Goal: Task Accomplishment & Management: Manage account settings

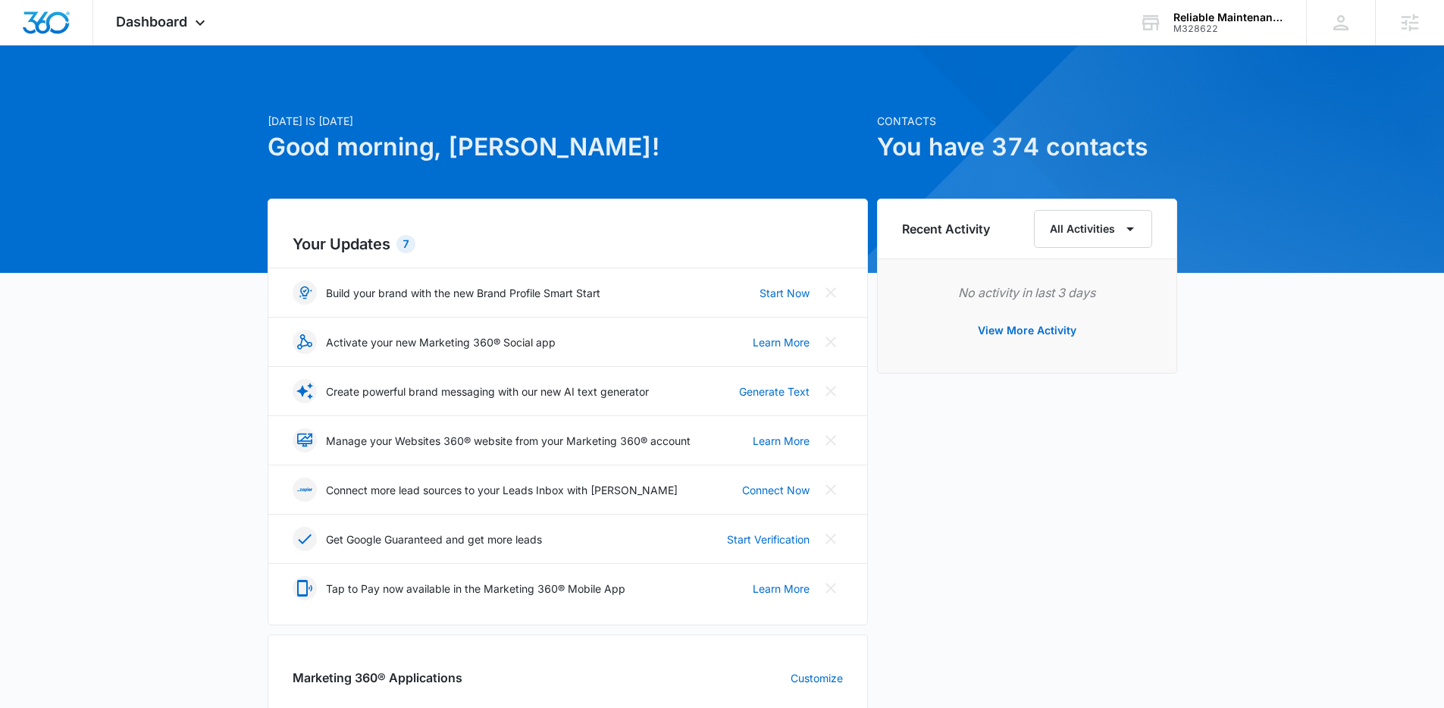
click at [110, 147] on div "Today is Monday, October 6th Good morning, Adam! Contacts You have 374 contacts…" at bounding box center [722, 705] width 1444 height 1283
click at [169, 28] on span "Dashboard" at bounding box center [151, 22] width 71 height 16
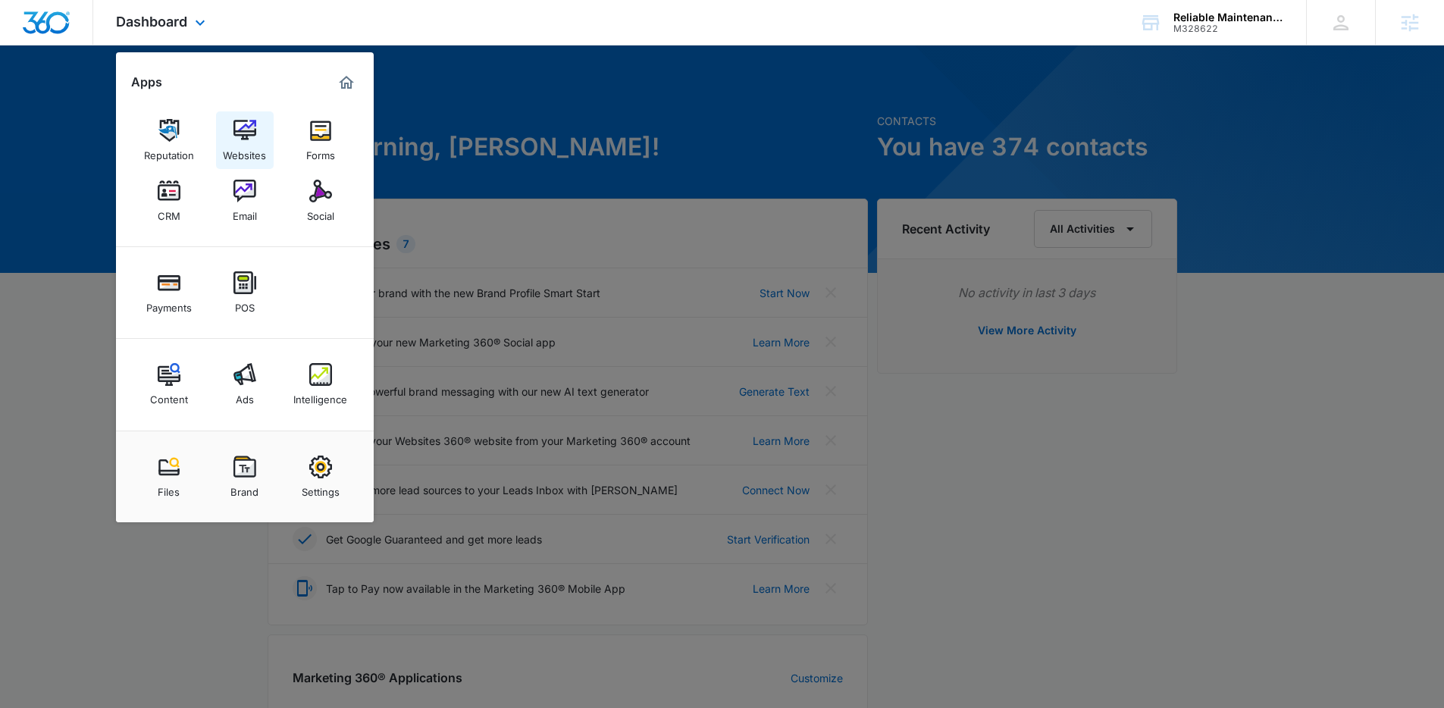
click at [236, 136] on img at bounding box center [244, 130] width 23 height 23
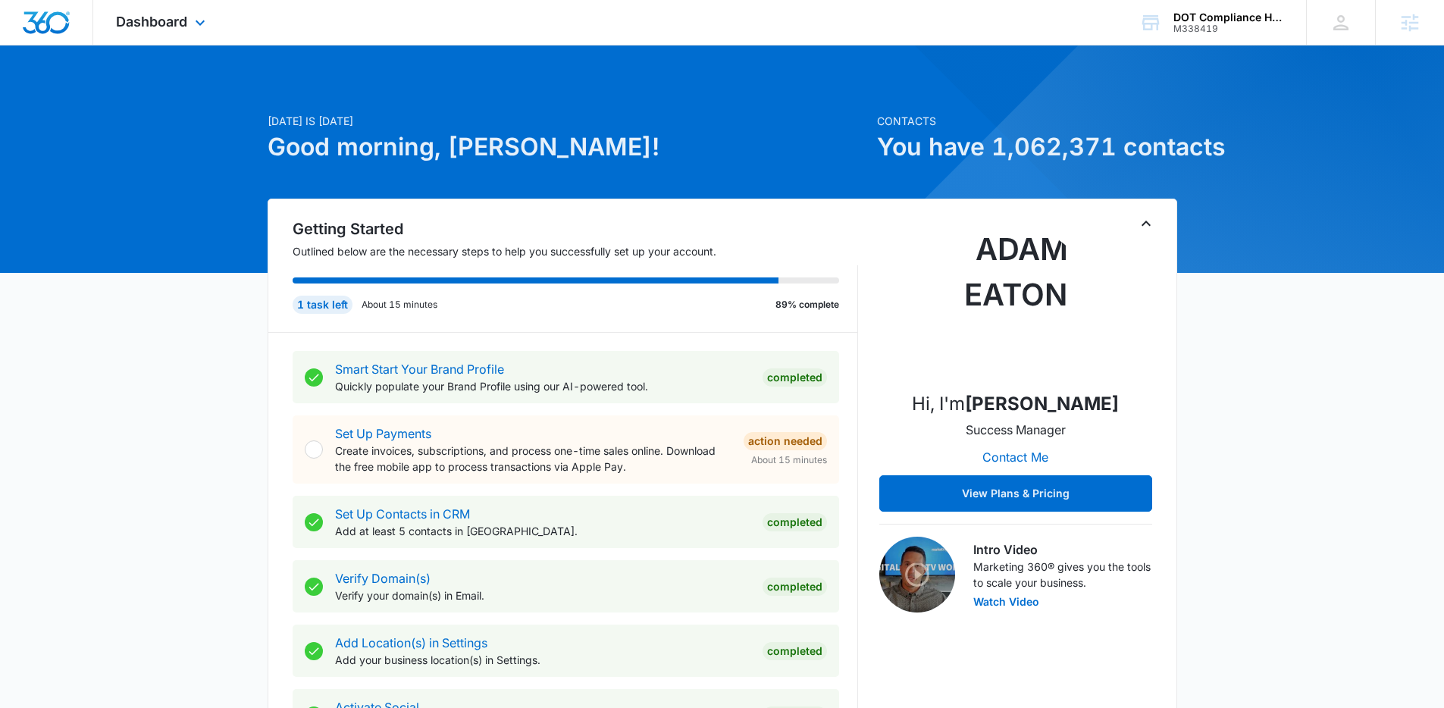
click at [148, 31] on div "Dashboard Apps Reputation Forms CRM Email Social Payments POS Content Ads Intel…" at bounding box center [162, 22] width 139 height 45
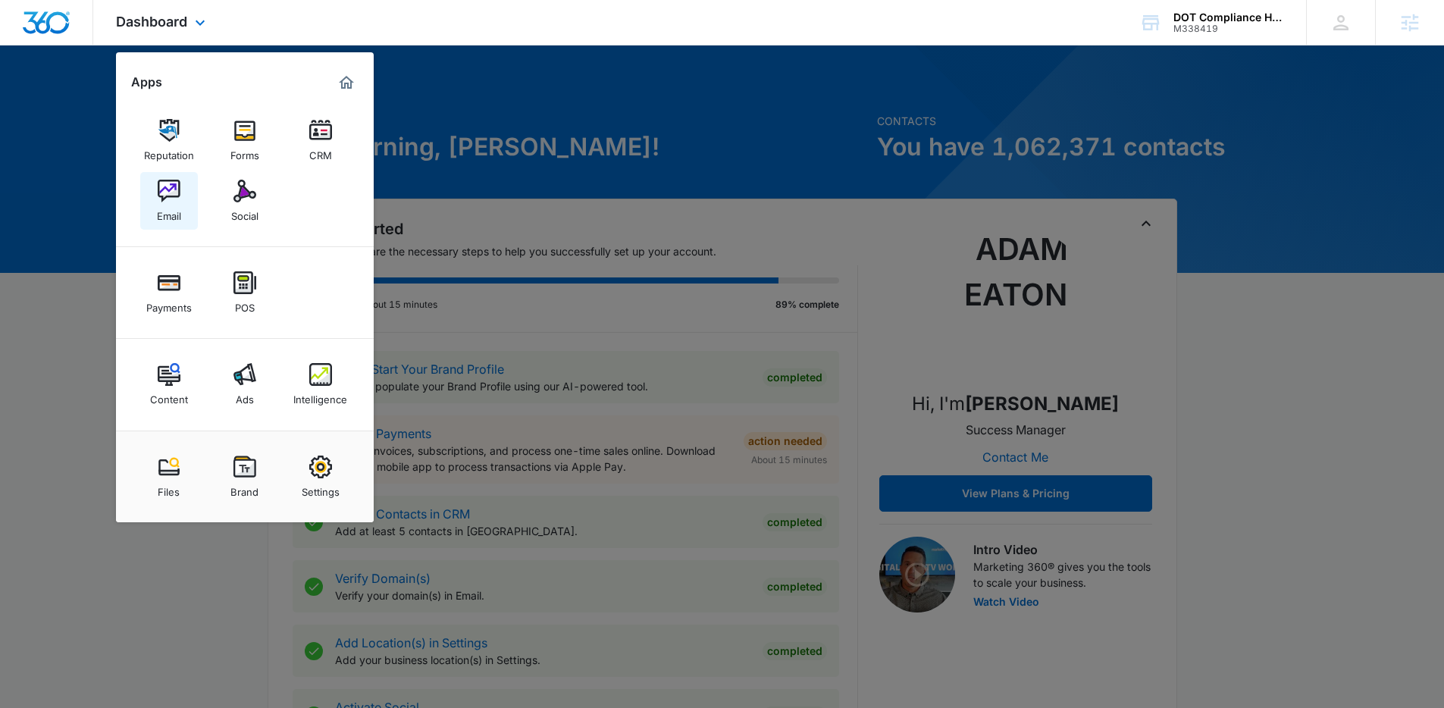
click at [185, 200] on link "Email" at bounding box center [169, 201] width 58 height 58
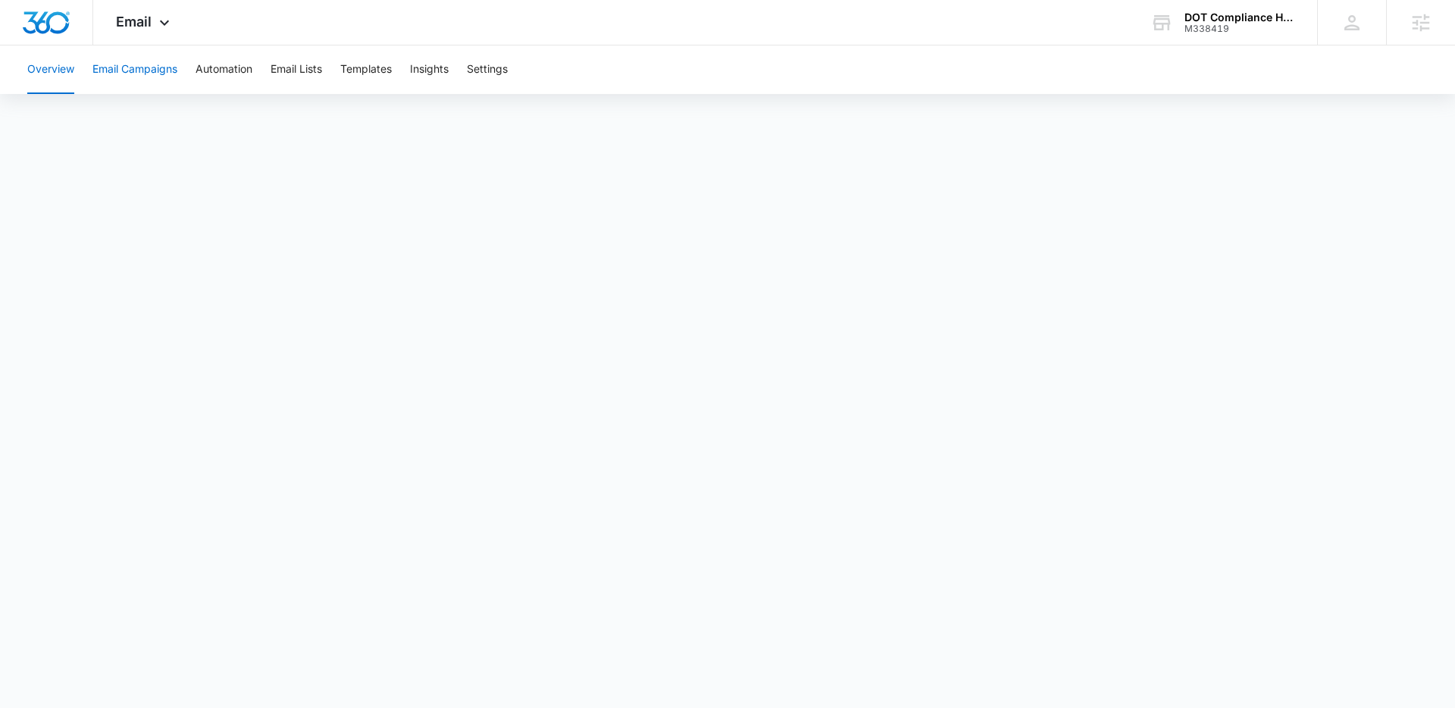
click at [158, 69] on button "Email Campaigns" at bounding box center [134, 69] width 85 height 49
click at [363, 76] on button "Templates" at bounding box center [366, 69] width 52 height 49
click at [294, 70] on button "Email Lists" at bounding box center [297, 69] width 52 height 49
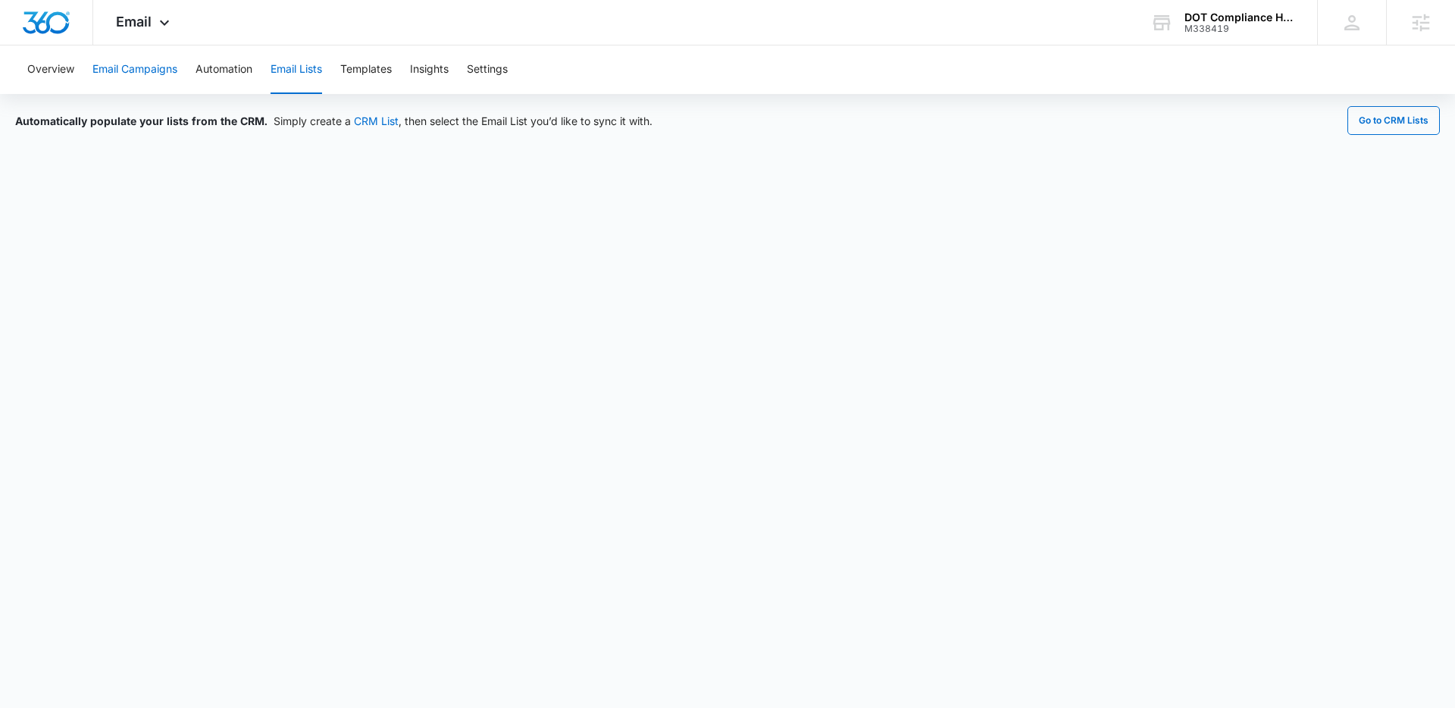
click at [161, 69] on button "Email Campaigns" at bounding box center [134, 69] width 85 height 49
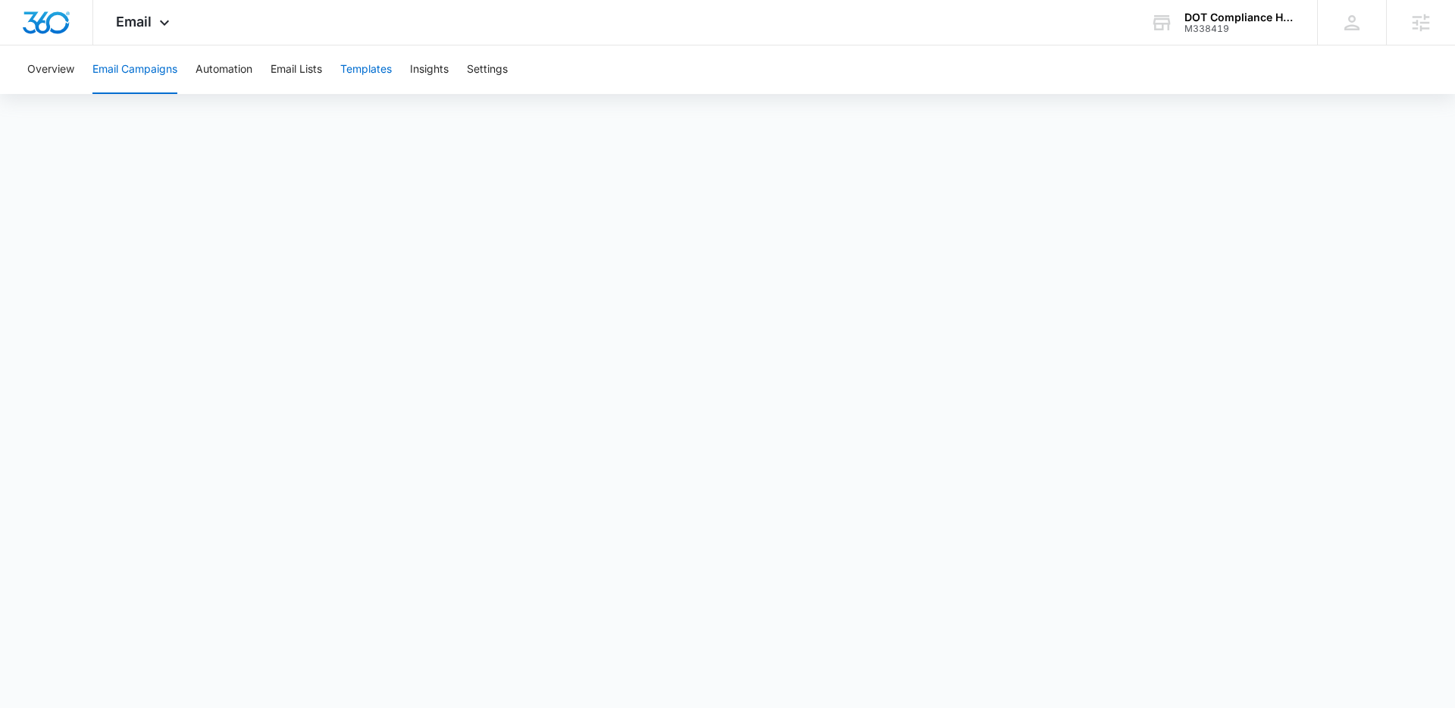
click at [370, 75] on button "Templates" at bounding box center [366, 69] width 52 height 49
click at [322, 70] on button "Email Lists" at bounding box center [297, 69] width 52 height 49
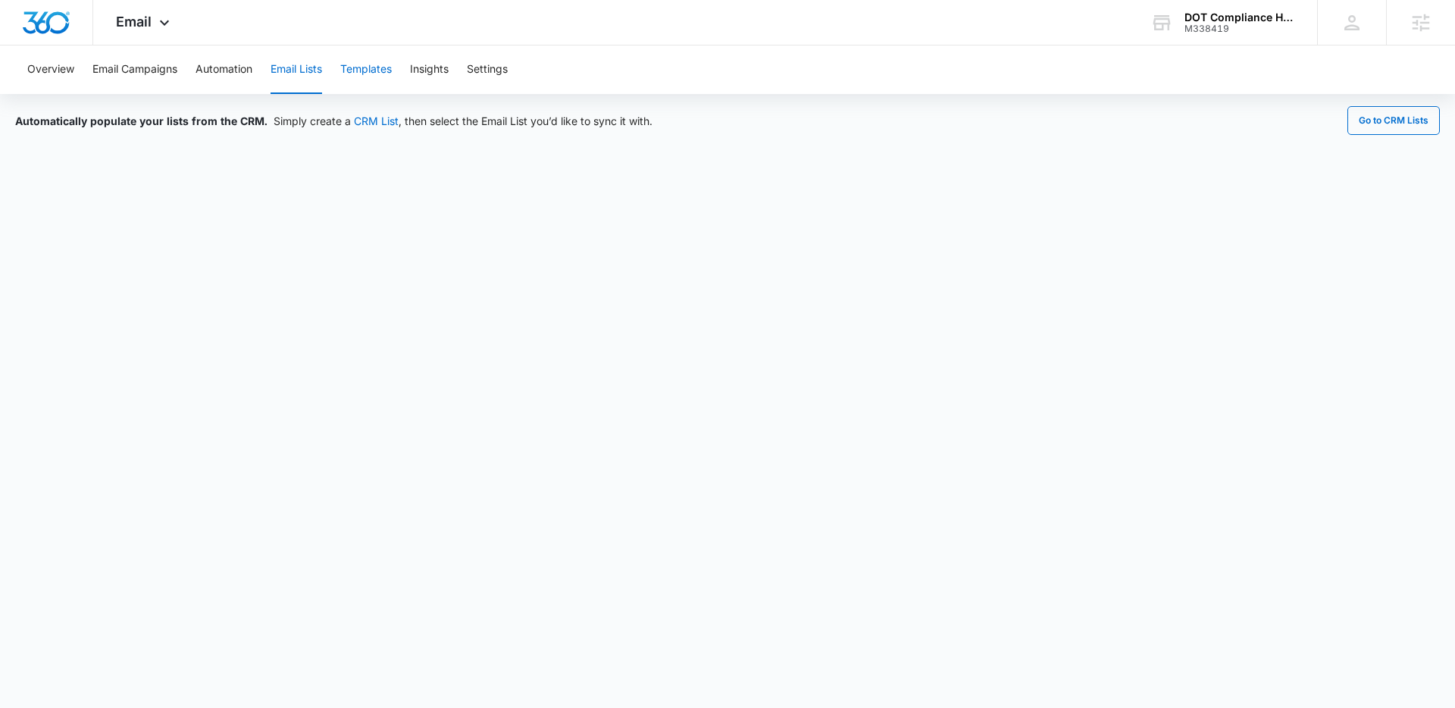
click at [376, 73] on button "Templates" at bounding box center [366, 69] width 52 height 49
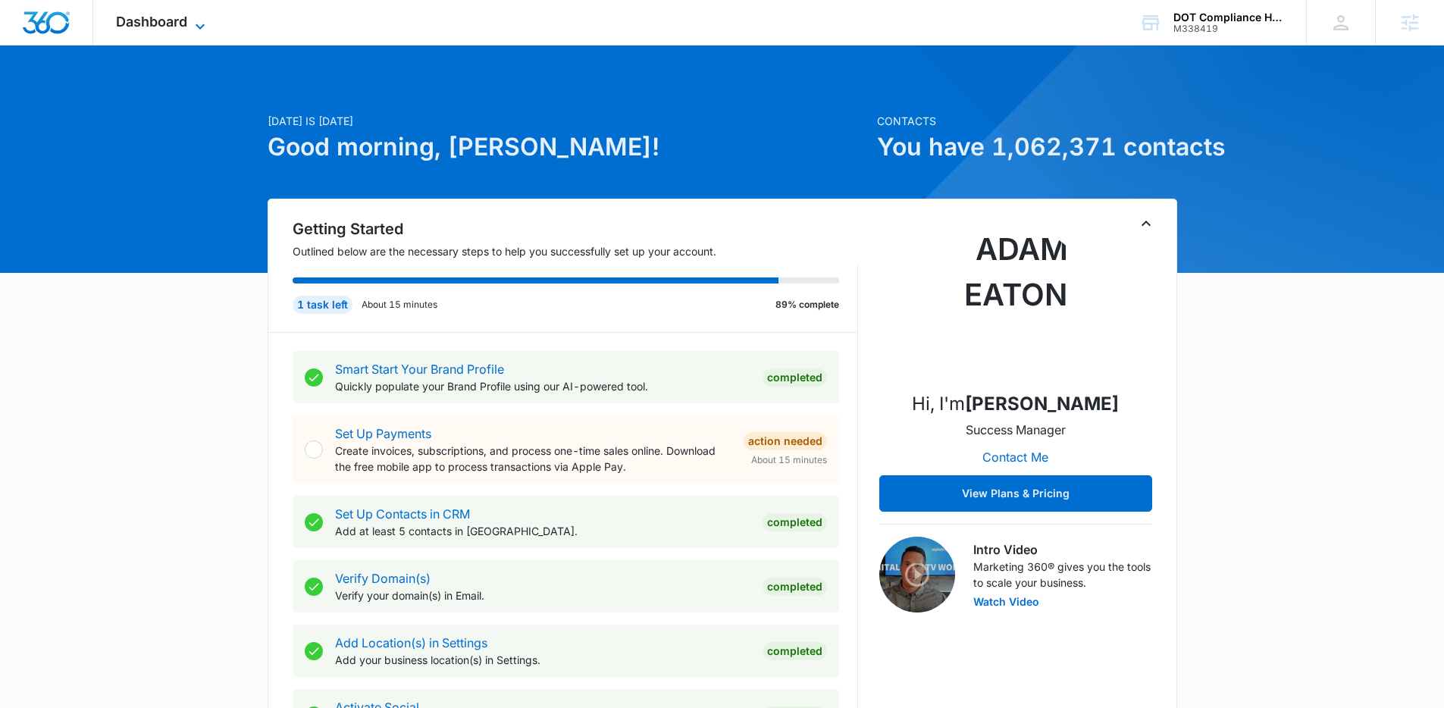
click at [181, 23] on span "Dashboard" at bounding box center [151, 22] width 71 height 16
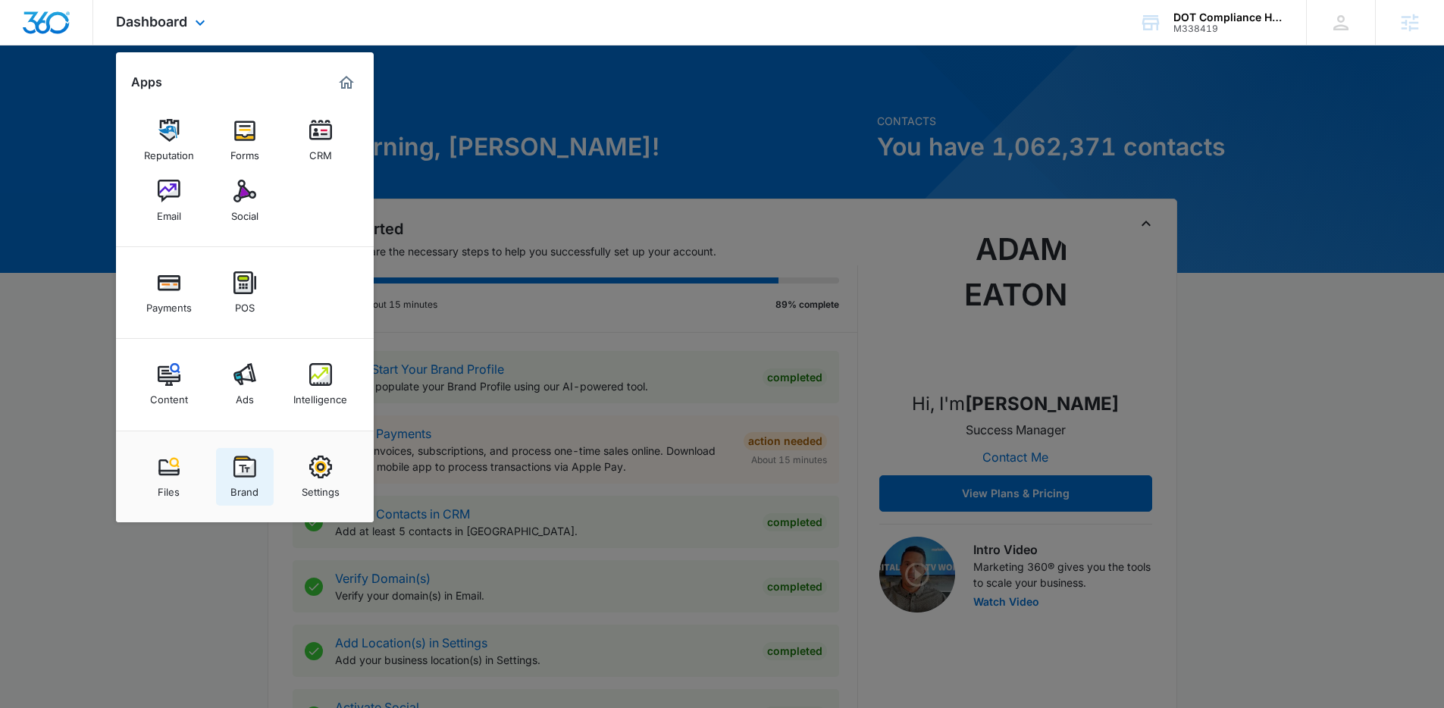
click at [249, 457] on img at bounding box center [244, 467] width 23 height 23
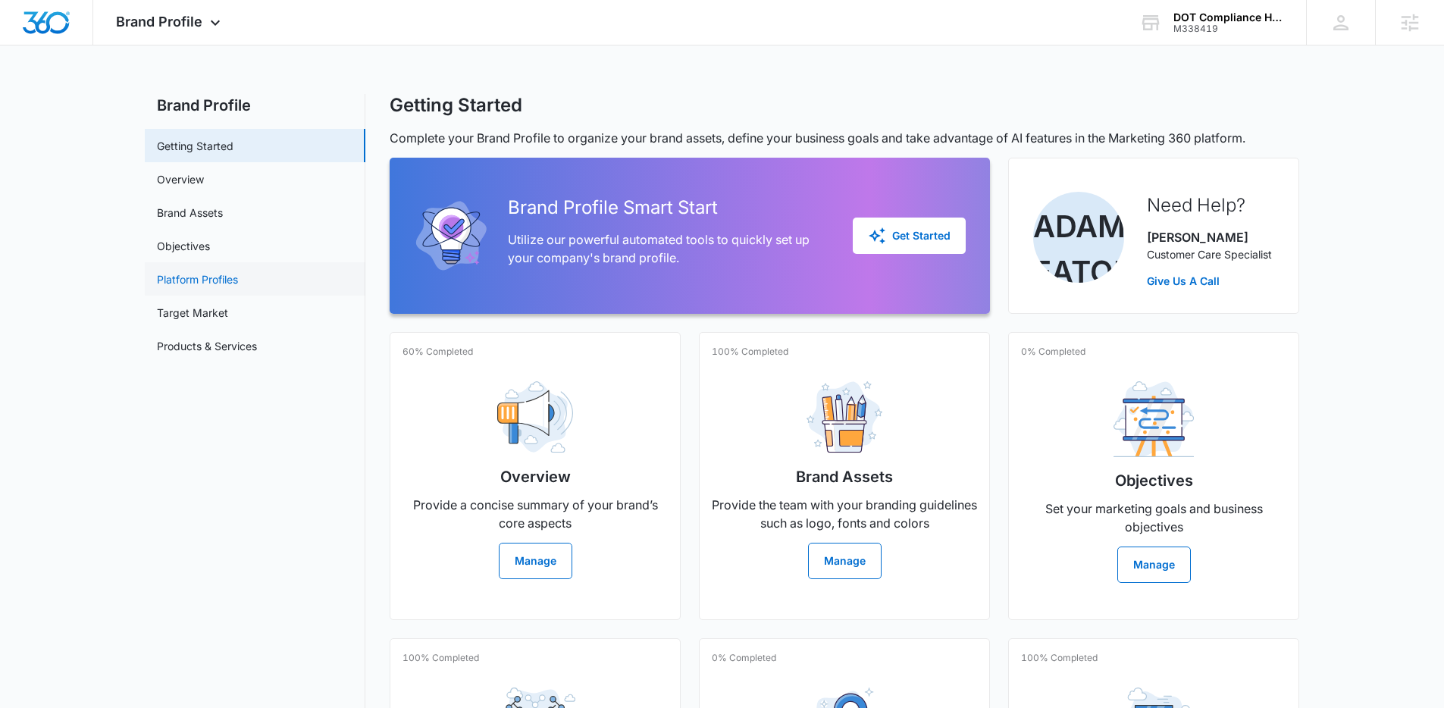
click at [210, 282] on link "Platform Profiles" at bounding box center [197, 279] width 81 height 16
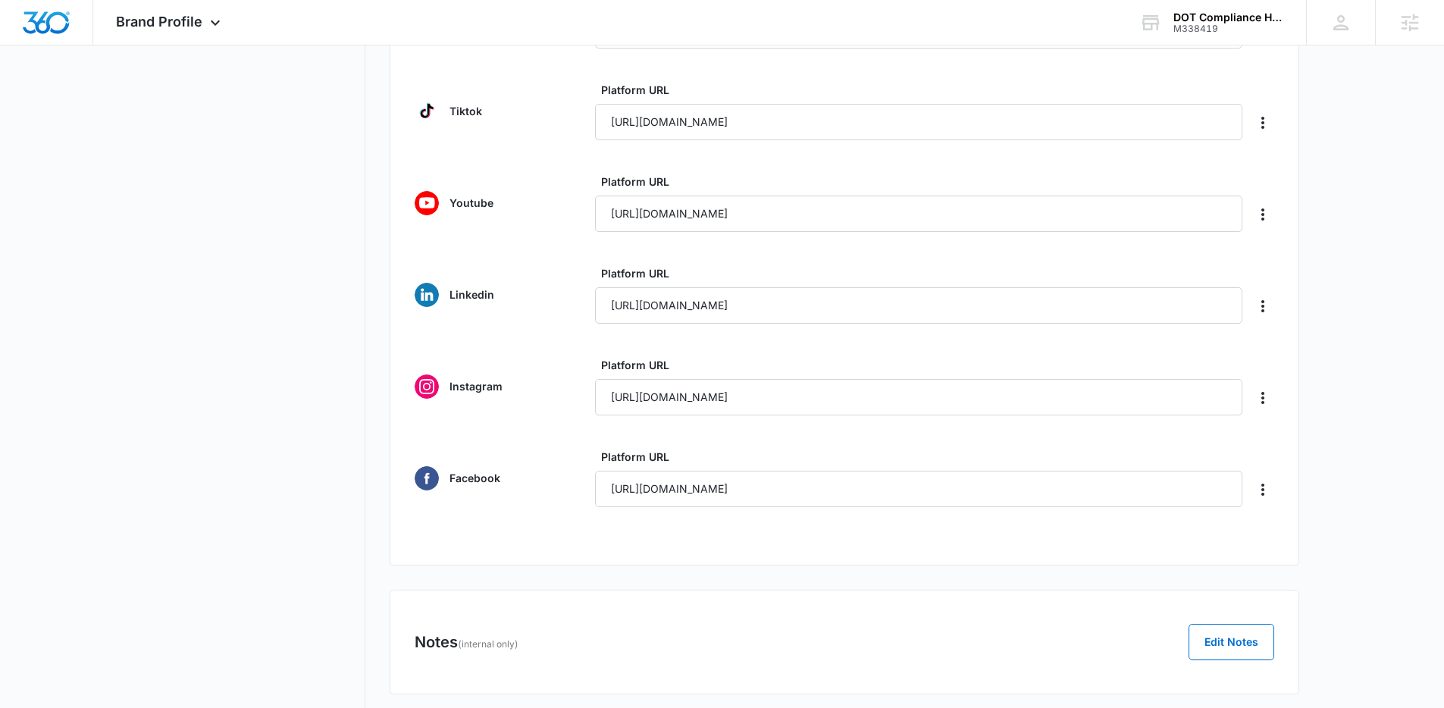
scroll to position [381, 0]
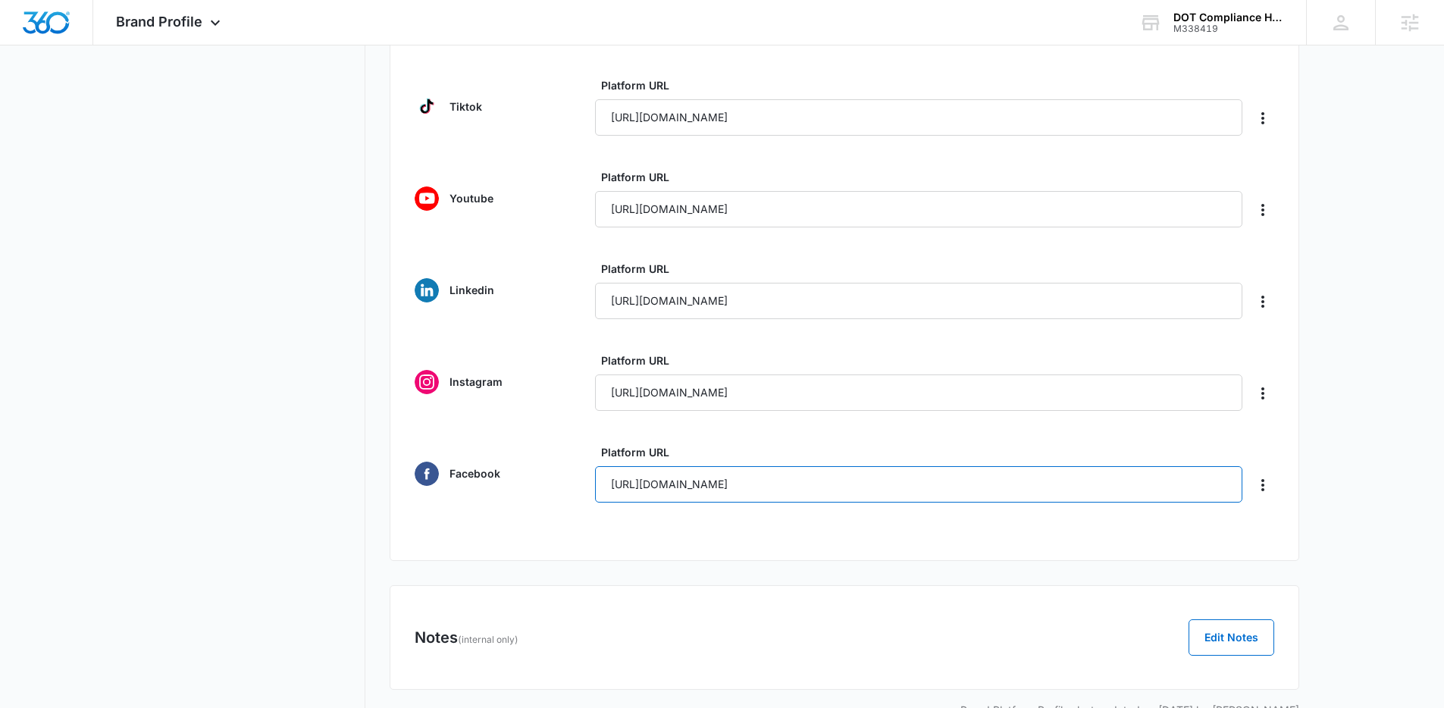
click at [756, 485] on input "https://www.facebook.com/dotcompliancehelp/" at bounding box center [918, 484] width 647 height 36
click at [324, 332] on nav "Brand Profile Getting Started Overview Brand Assets Objectives Platform Profile…" at bounding box center [255, 221] width 221 height 1016
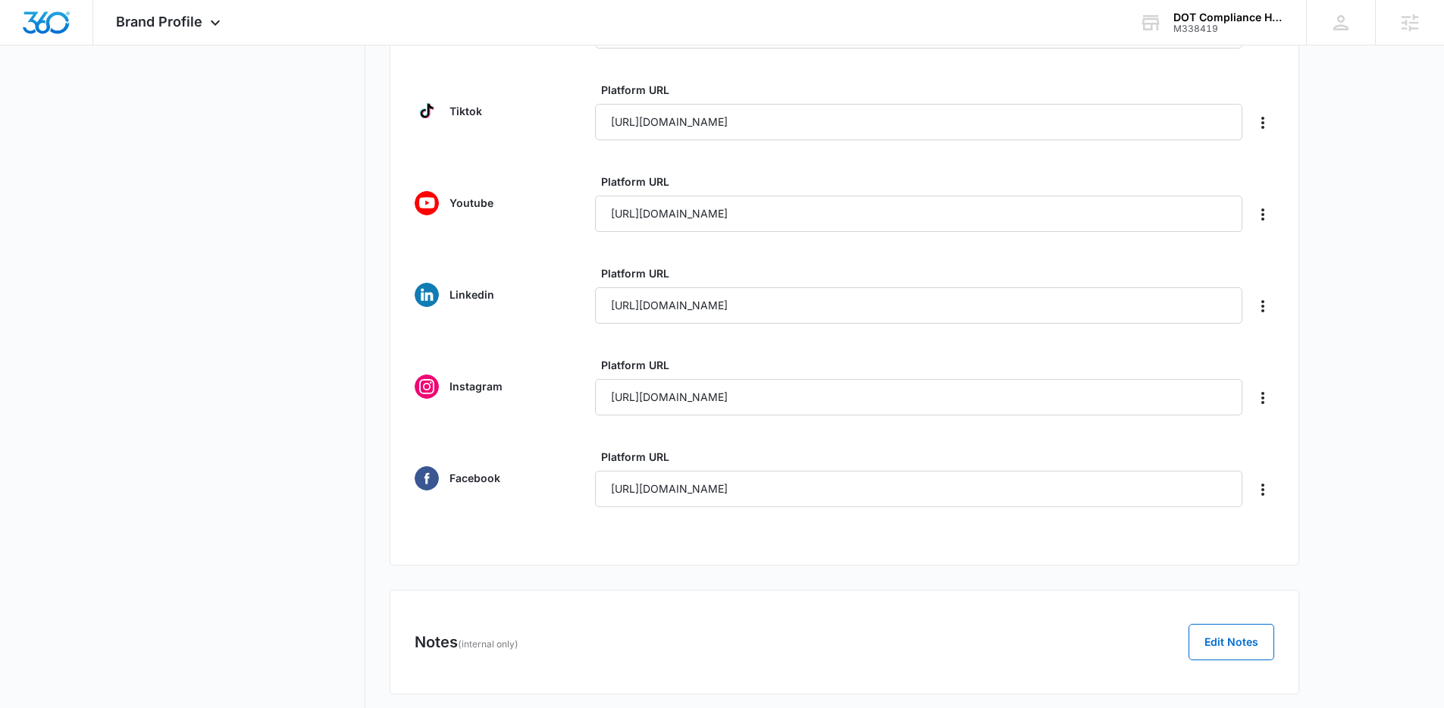
scroll to position [127, 0]
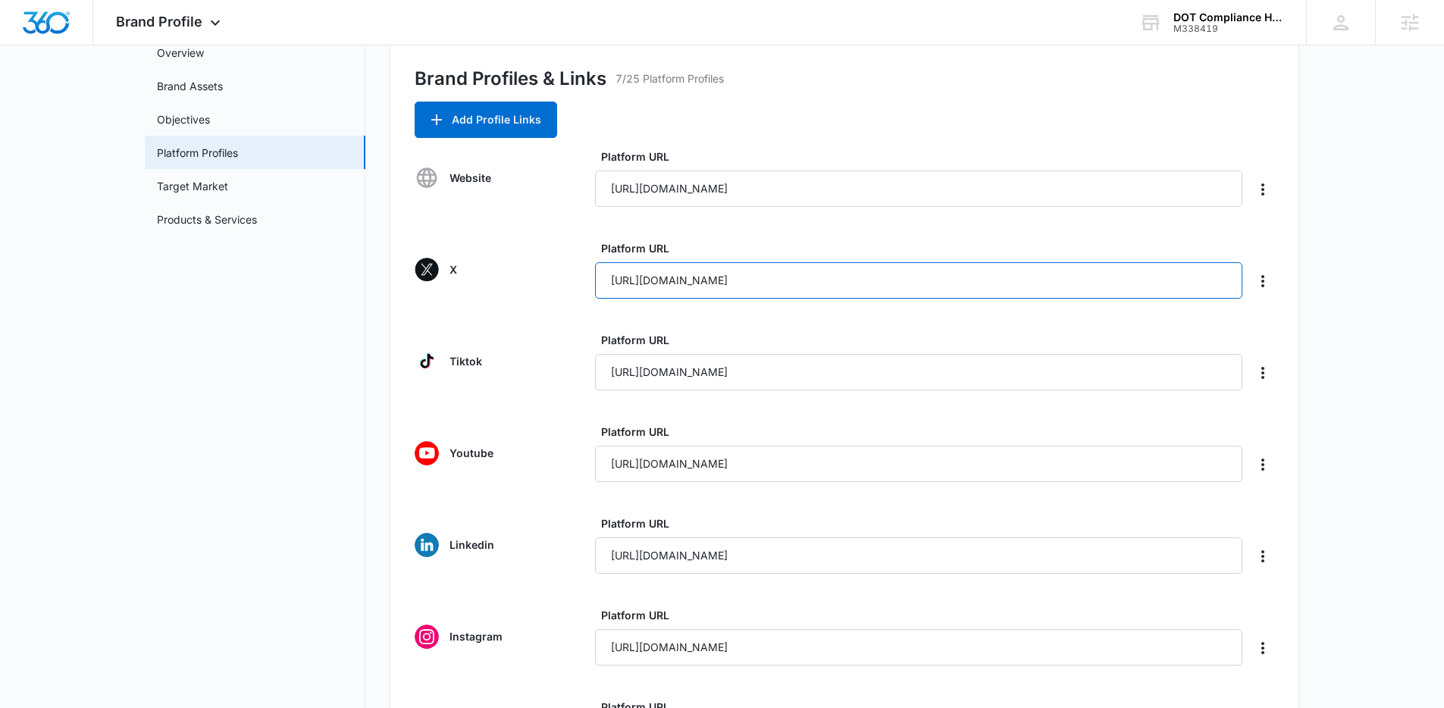
click at [724, 277] on input "https://x.com/dothelpnow" at bounding box center [918, 280] width 647 height 36
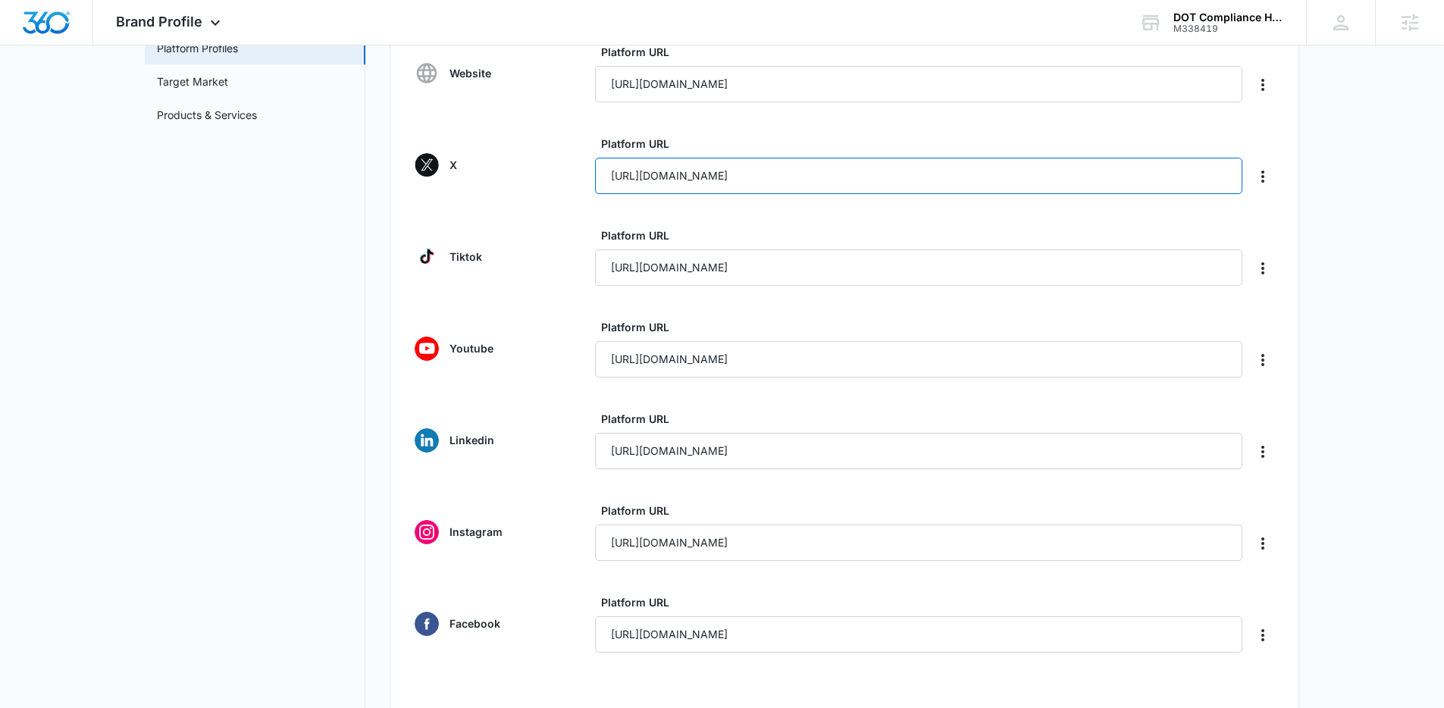
scroll to position [355, 0]
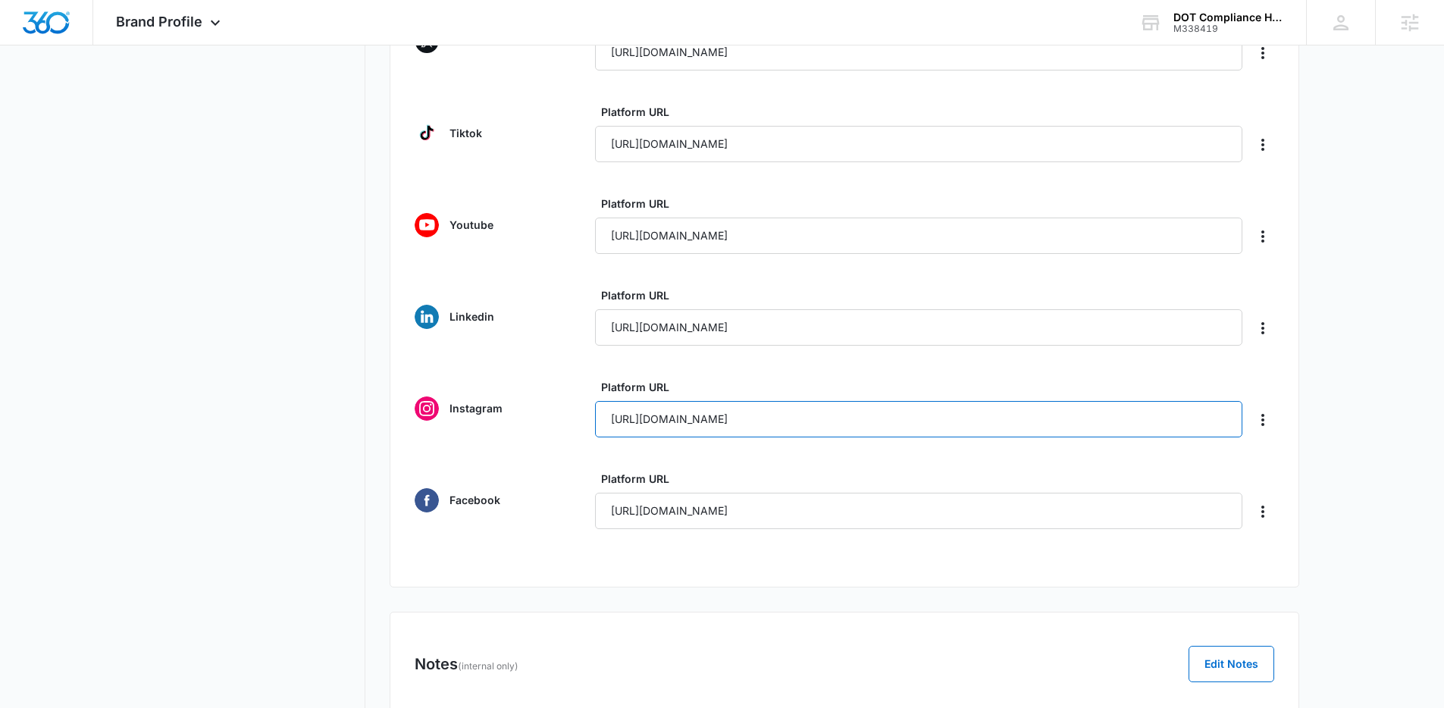
click at [704, 411] on input "https://www.instagram.com/dotcompliancehelp/" at bounding box center [918, 419] width 647 height 36
click at [705, 411] on input "https://www.instagram.com/dotcompliancehelp/" at bounding box center [918, 419] width 647 height 36
click at [652, 246] on input "https://www.youtube.com/@DOThelpNow" at bounding box center [918, 236] width 647 height 36
click at [652, 245] on input "https://www.youtube.com/@DOThelpNow" at bounding box center [918, 236] width 647 height 36
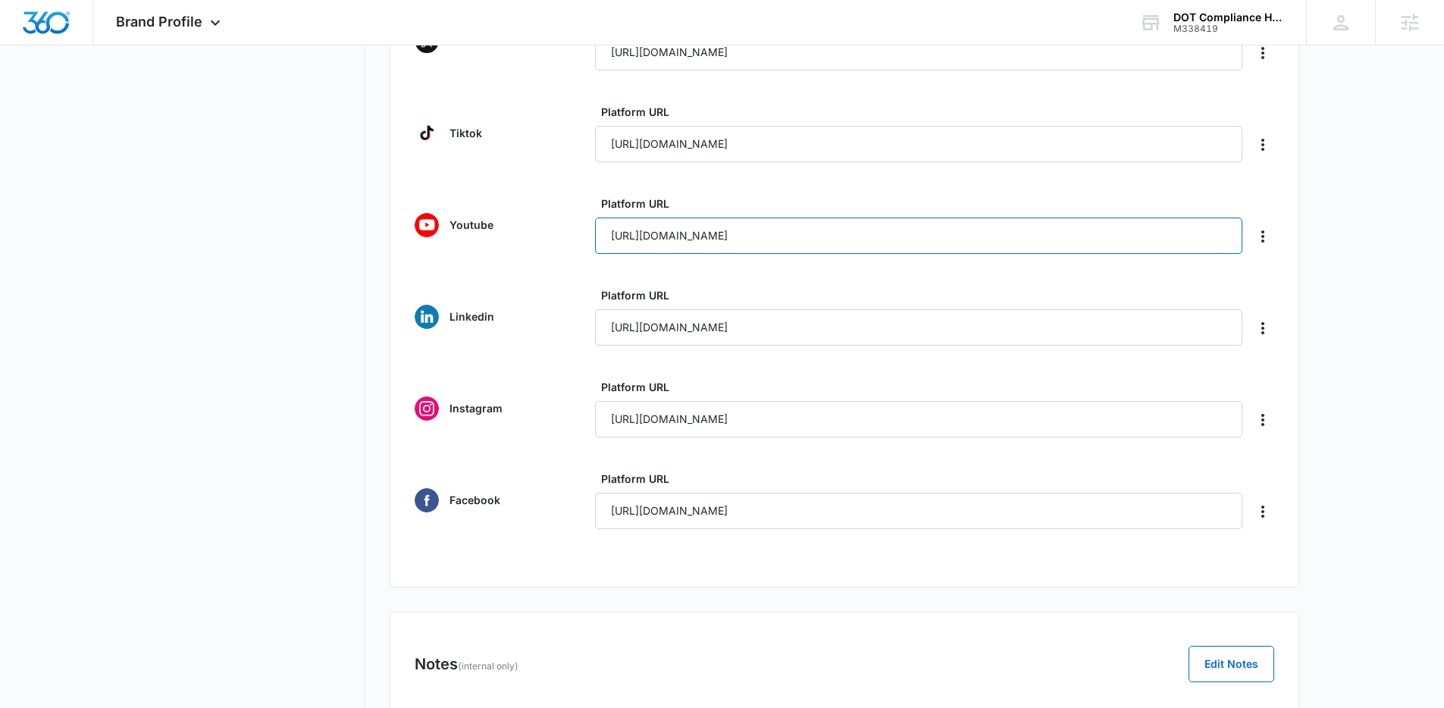
click at [652, 245] on input "https://www.youtube.com/@DOThelpNow" at bounding box center [918, 236] width 647 height 36
click at [313, 374] on nav "Brand Profile Getting Started Overview Brand Assets Objectives Platform Profile…" at bounding box center [255, 247] width 221 height 1016
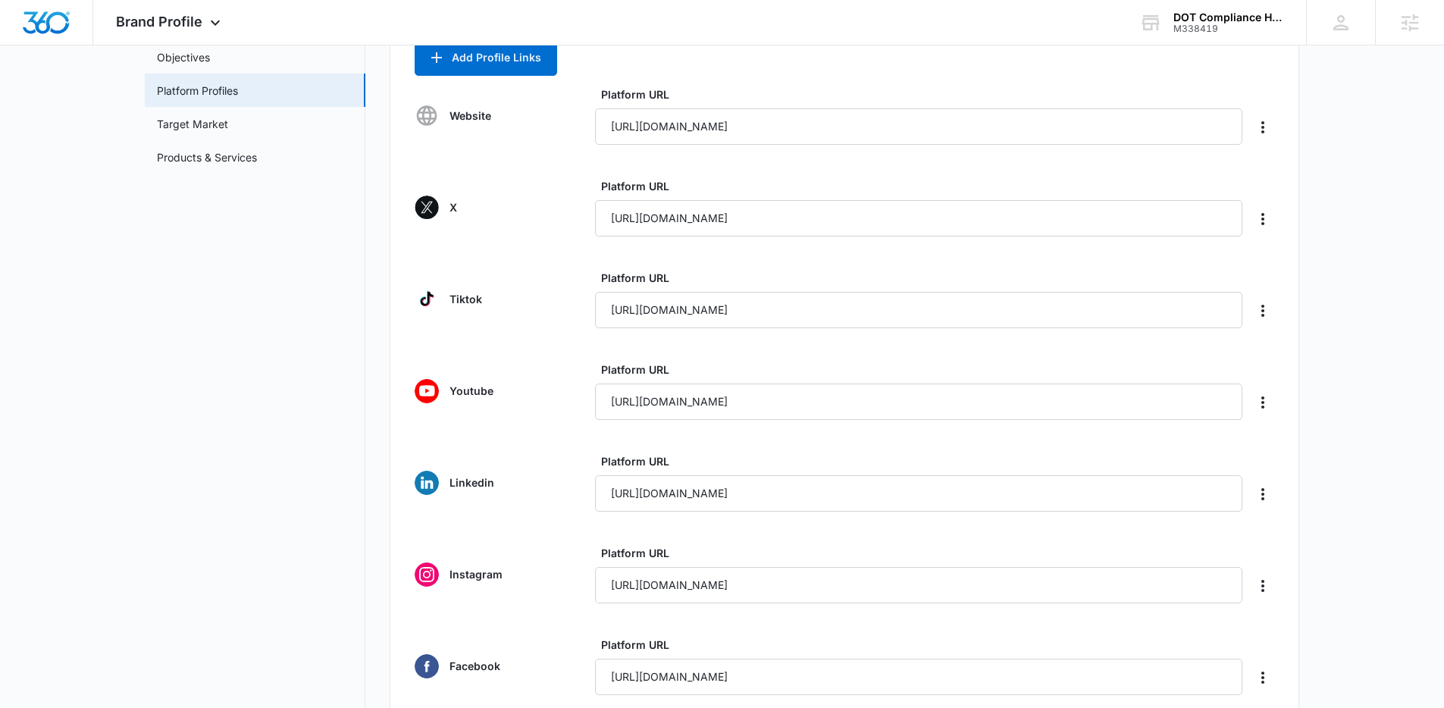
scroll to position [188, 0]
click at [671, 132] on input "https://dothelpnow.com/" at bounding box center [918, 127] width 647 height 36
click at [670, 133] on input "https://dothelpnow.com/" at bounding box center [918, 127] width 647 height 36
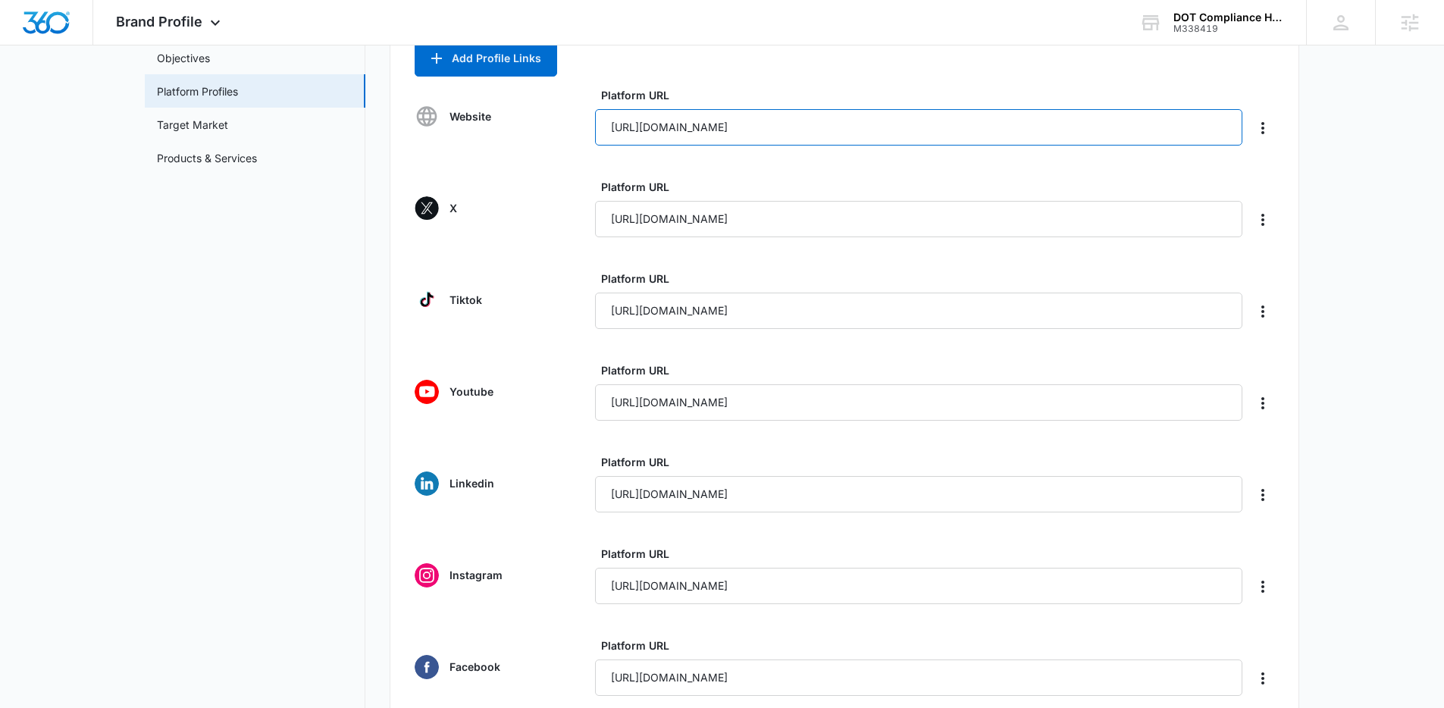
click at [670, 133] on input "https://dothelpnow.com/" at bounding box center [918, 127] width 647 height 36
click at [206, 29] on icon at bounding box center [215, 26] width 18 height 18
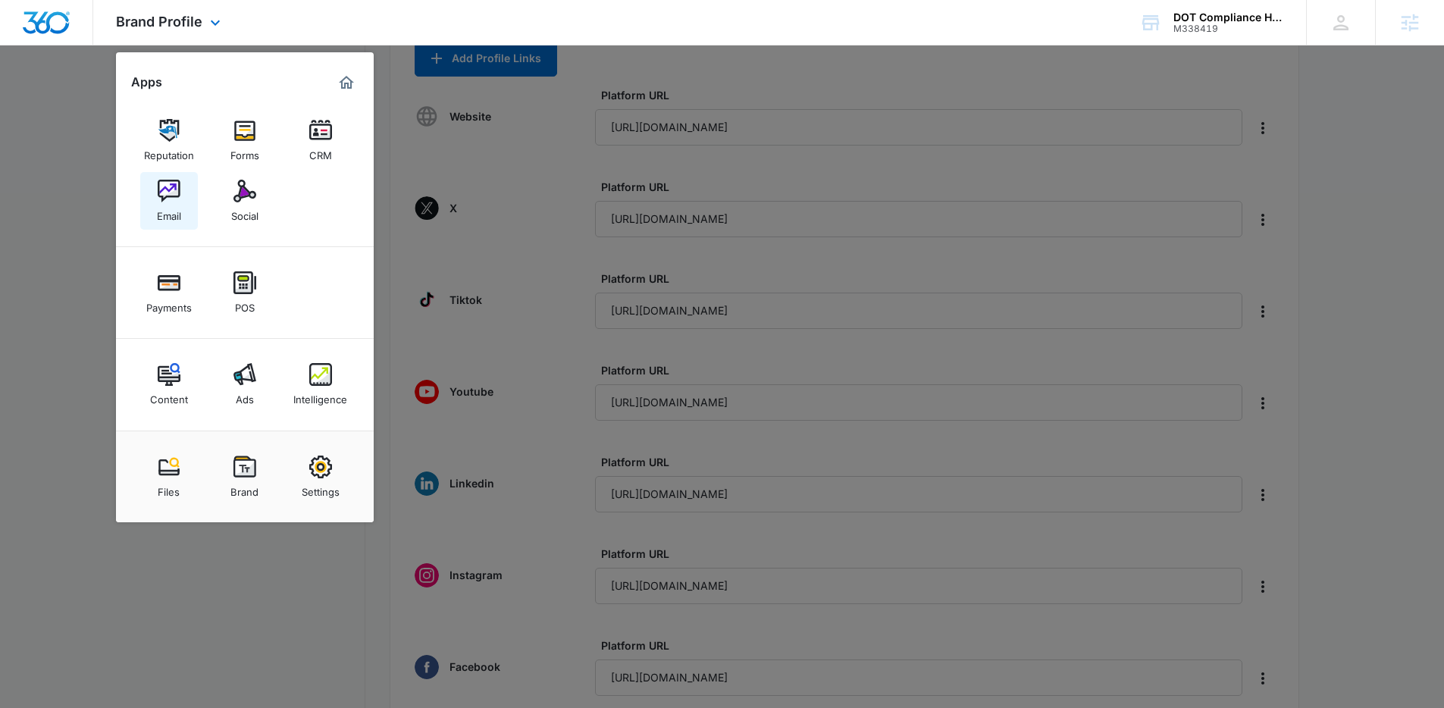
click at [178, 181] on img at bounding box center [169, 191] width 23 height 23
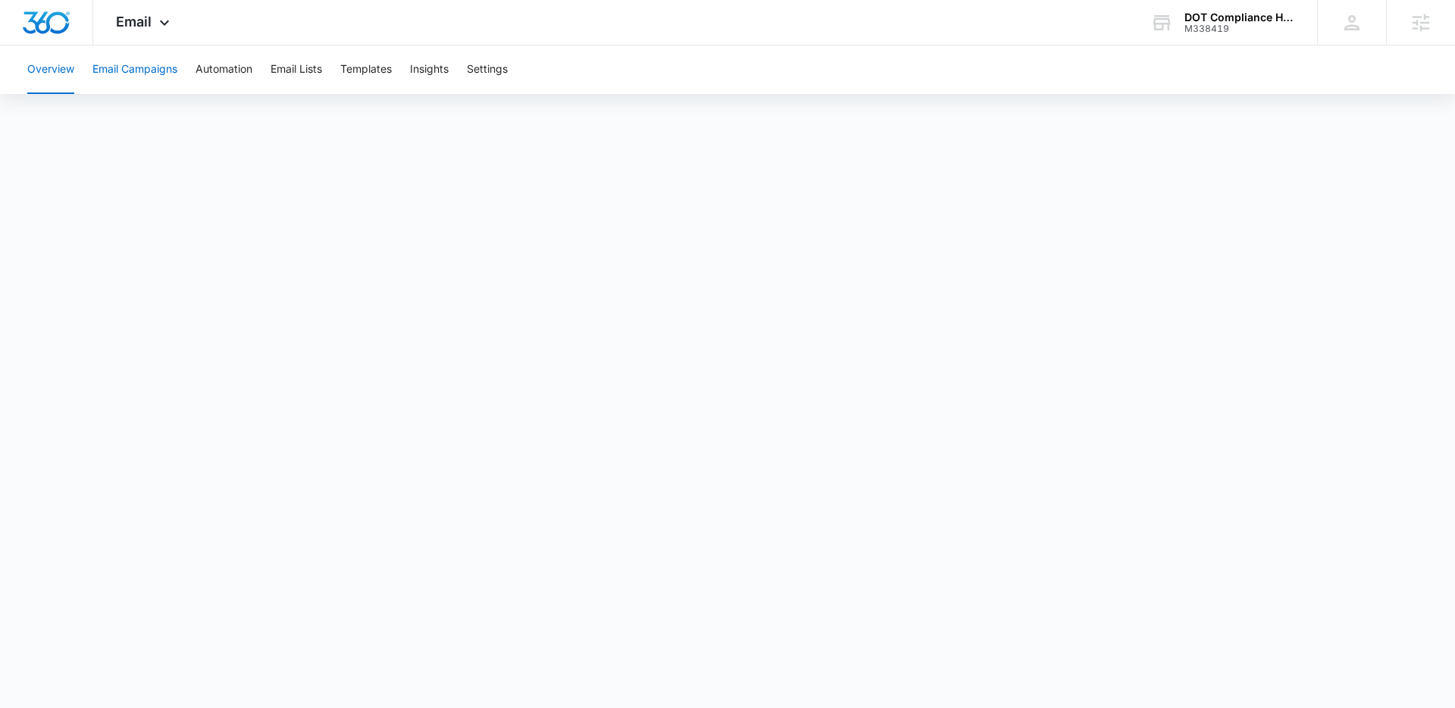
click at [155, 73] on button "Email Campaigns" at bounding box center [134, 69] width 85 height 49
click at [170, 66] on button "Email Campaigns" at bounding box center [134, 69] width 85 height 49
click at [155, 67] on button "Email Campaigns" at bounding box center [134, 69] width 85 height 49
click at [56, 70] on button "Overview" at bounding box center [50, 69] width 47 height 49
